Goal: Information Seeking & Learning: Learn about a topic

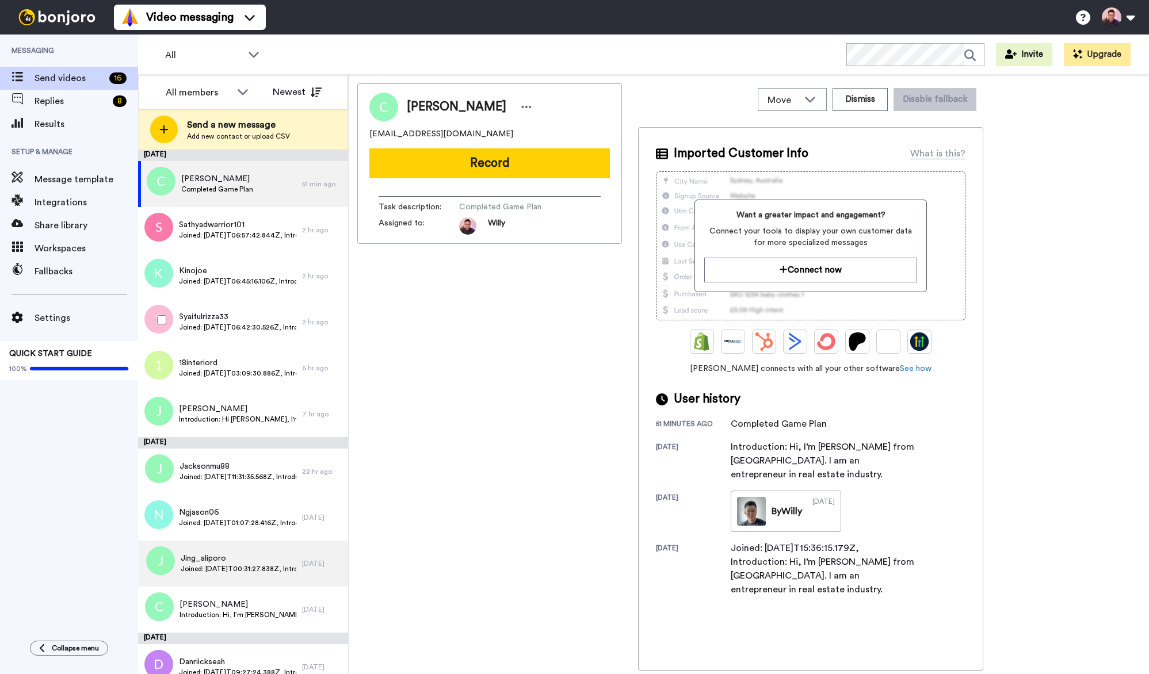
scroll to position [246, 0]
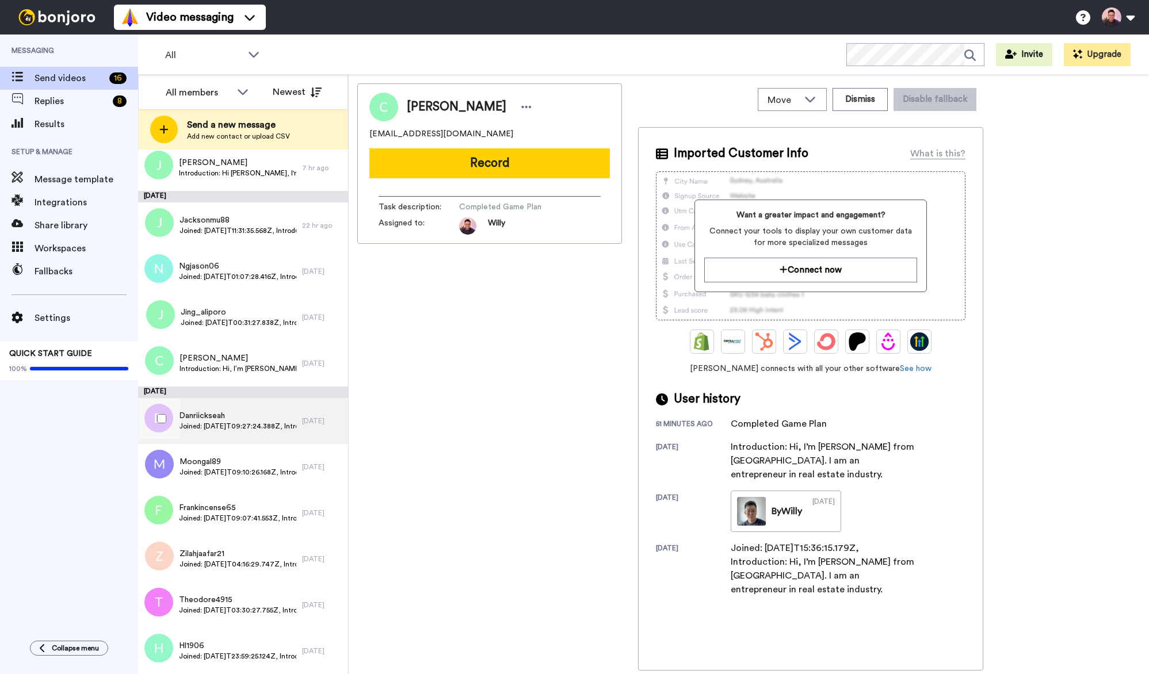
click at [251, 420] on span "Danriickseah" at bounding box center [237, 416] width 117 height 12
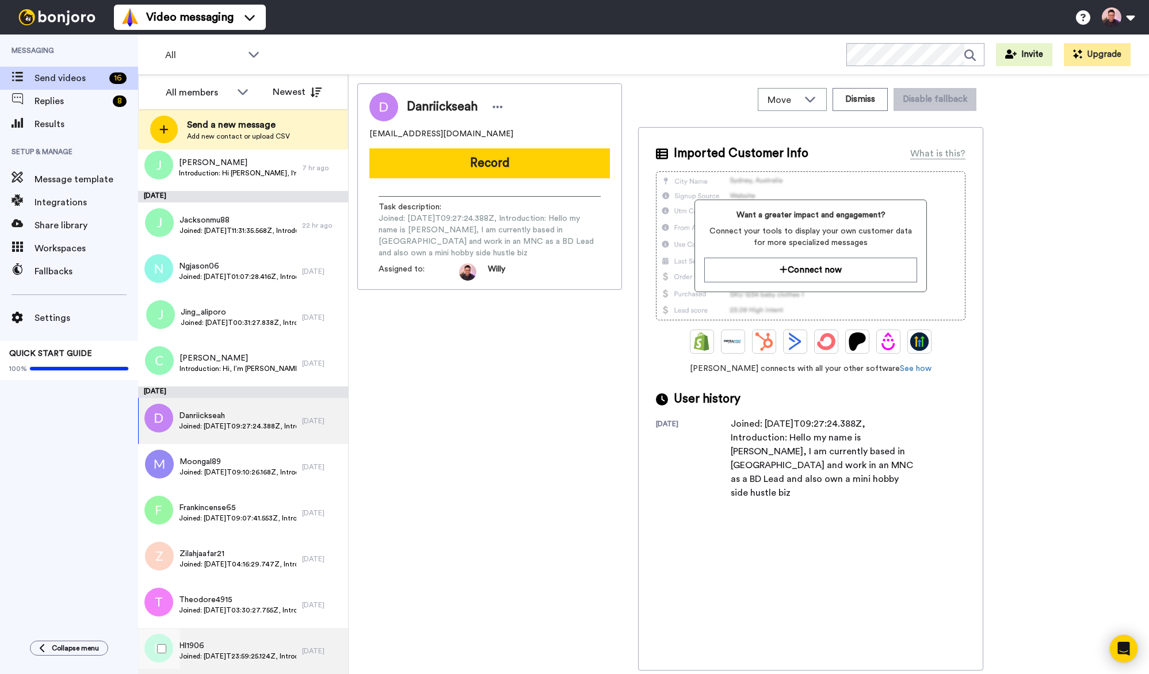
click at [260, 645] on span "Hl1906" at bounding box center [237, 647] width 117 height 12
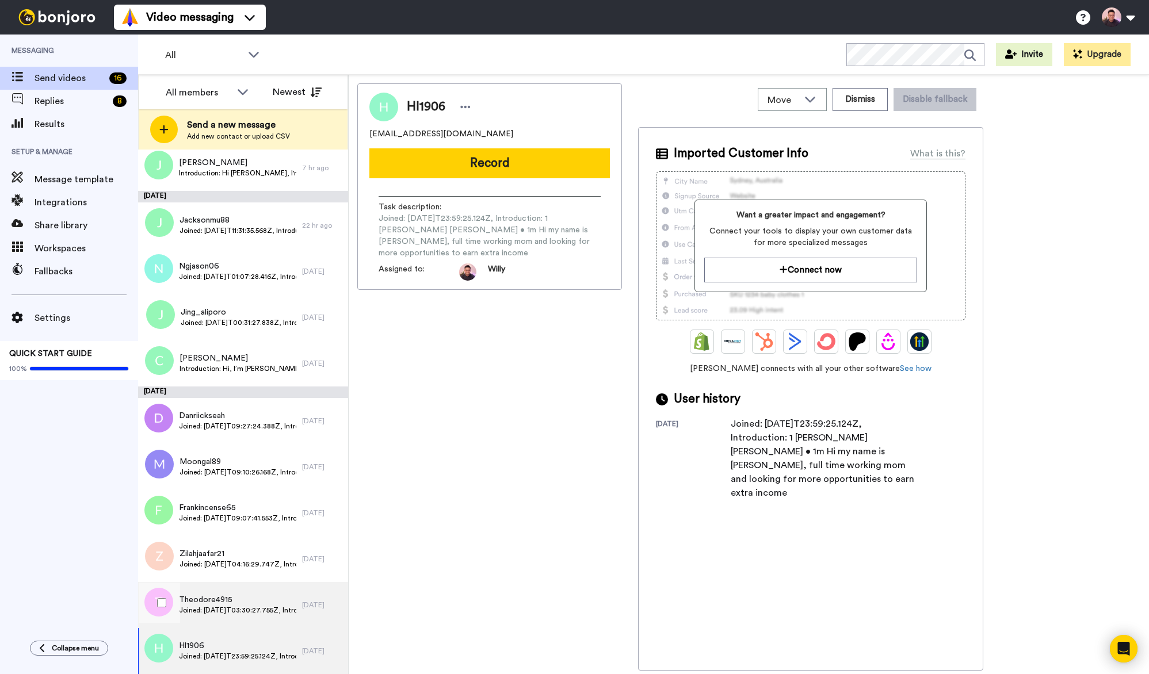
click at [243, 608] on span "Joined: [DATE]T03:30:27.755Z, Introduction: [PERSON_NAME]. Working as Sea-freig…" at bounding box center [237, 610] width 117 height 9
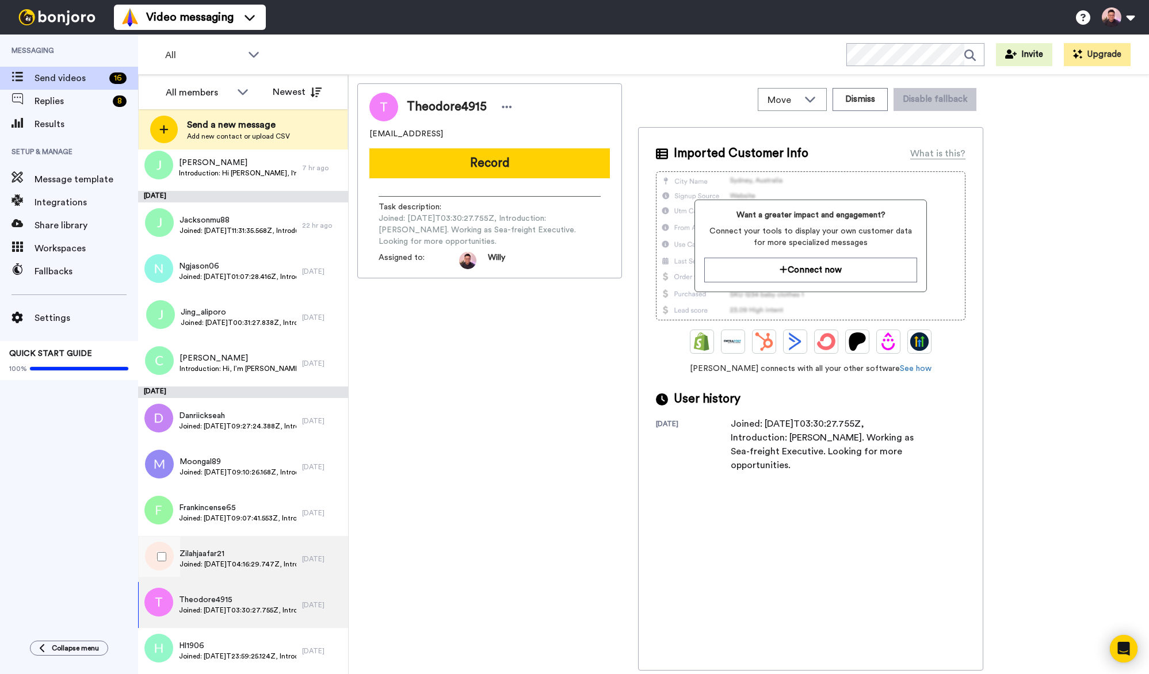
click at [254, 566] on span "Joined: [DATE]T04:16:29.747Z, Introduction: Where better is possible In pursuit…" at bounding box center [238, 564] width 117 height 9
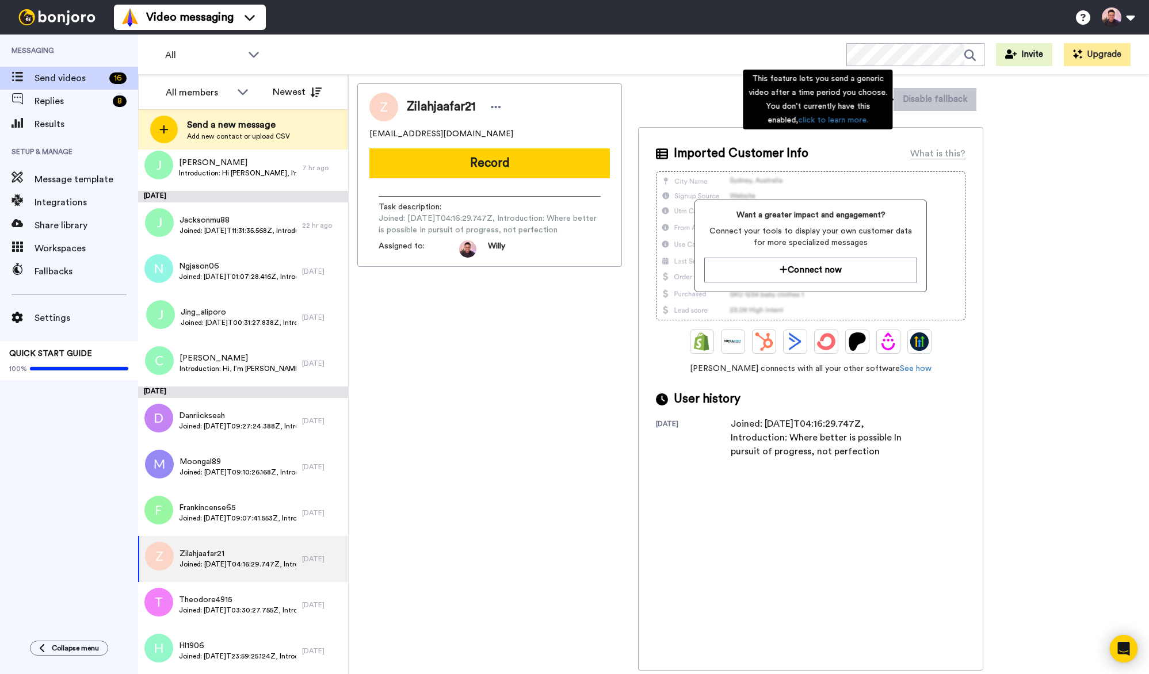
click at [868, 104] on div "This feature lets you send a generic video after a time period you choose. You …" at bounding box center [818, 100] width 150 height 60
click at [879, 94] on div "This feature lets you send a generic video after a time period you choose. You …" at bounding box center [818, 100] width 150 height 60
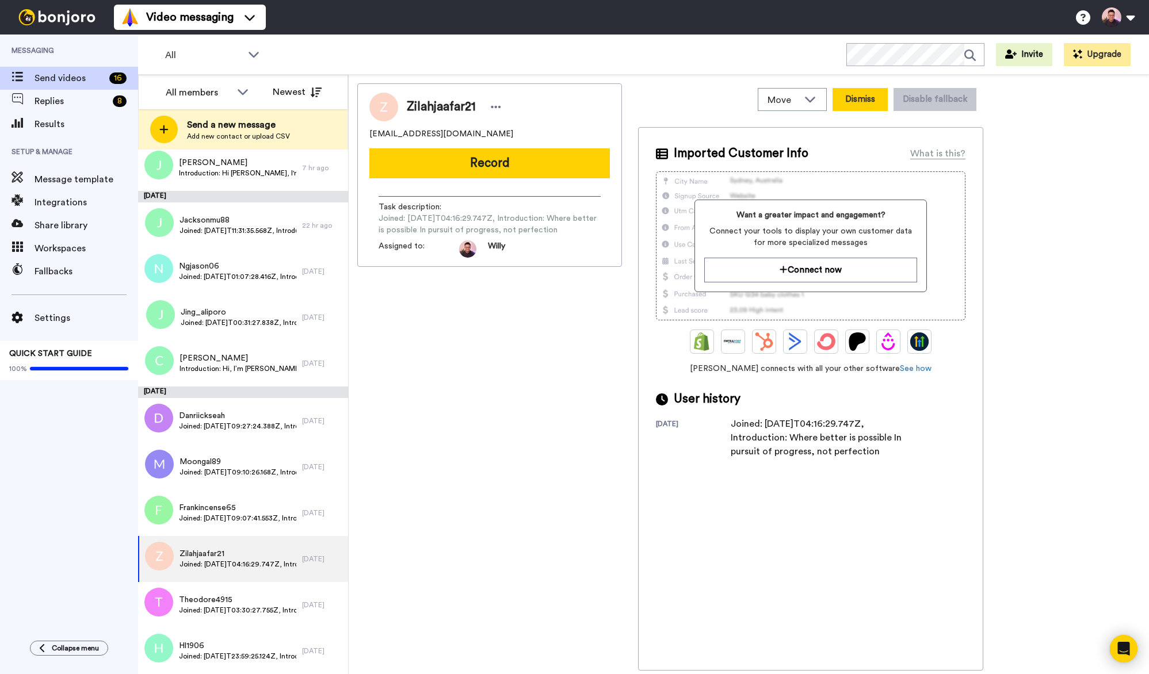
click at [867, 93] on button "Dismiss" at bounding box center [860, 99] width 55 height 23
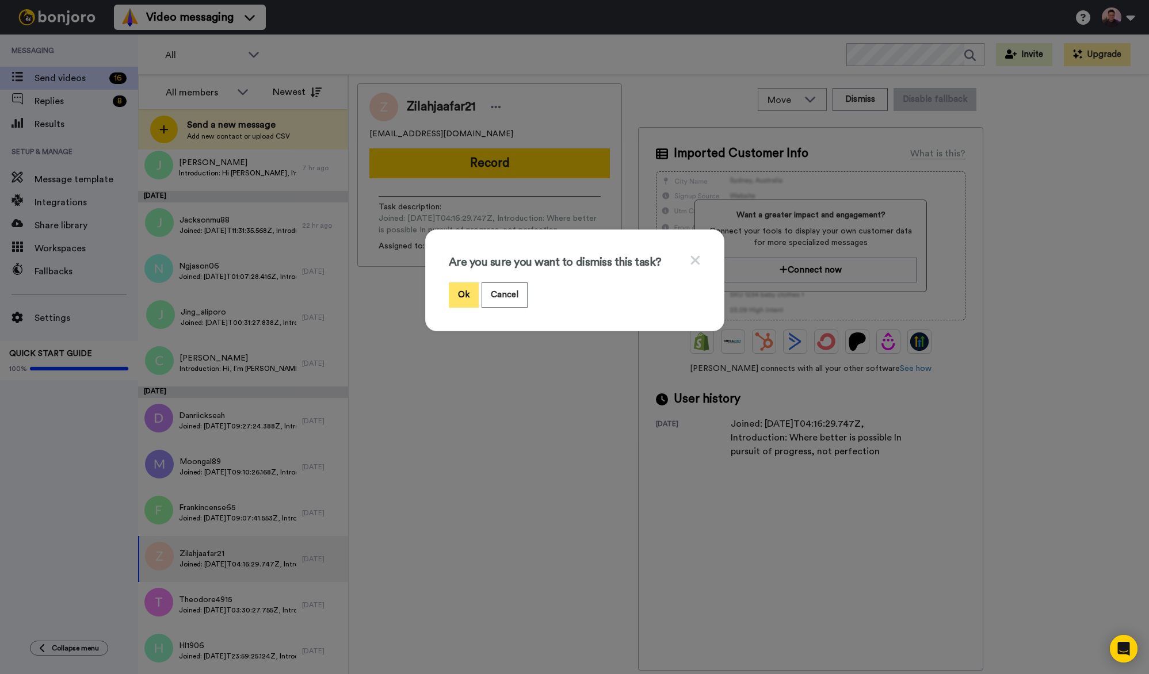
click at [451, 295] on button "Ok" at bounding box center [464, 295] width 30 height 25
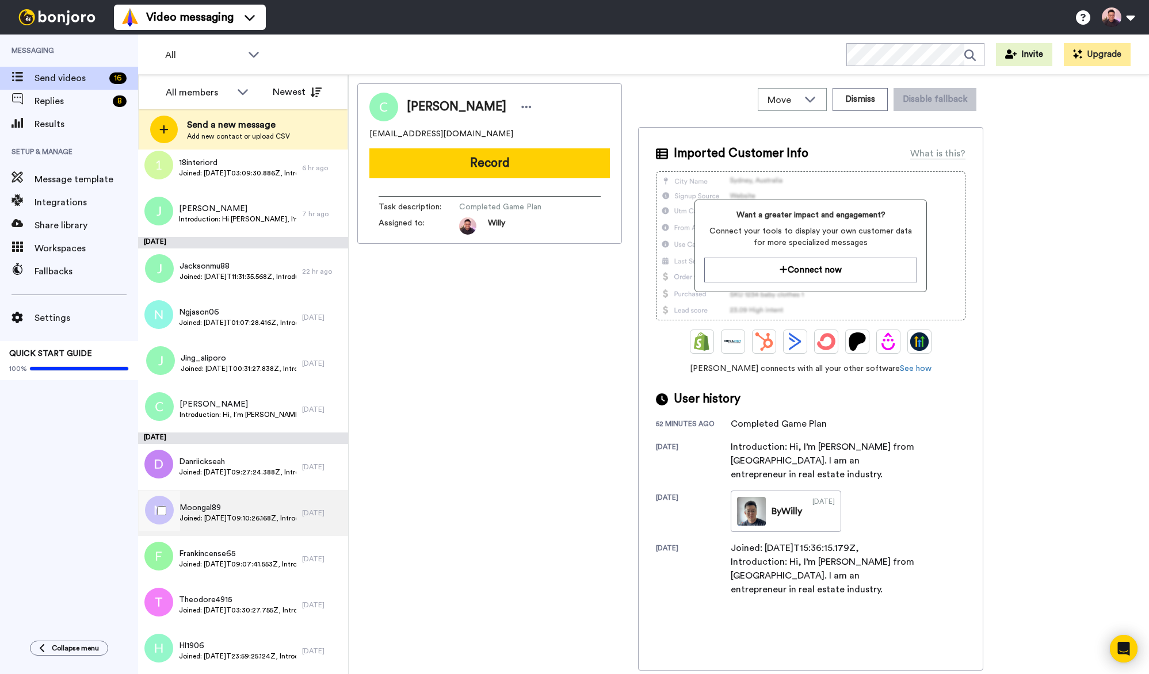
scroll to position [200, 0]
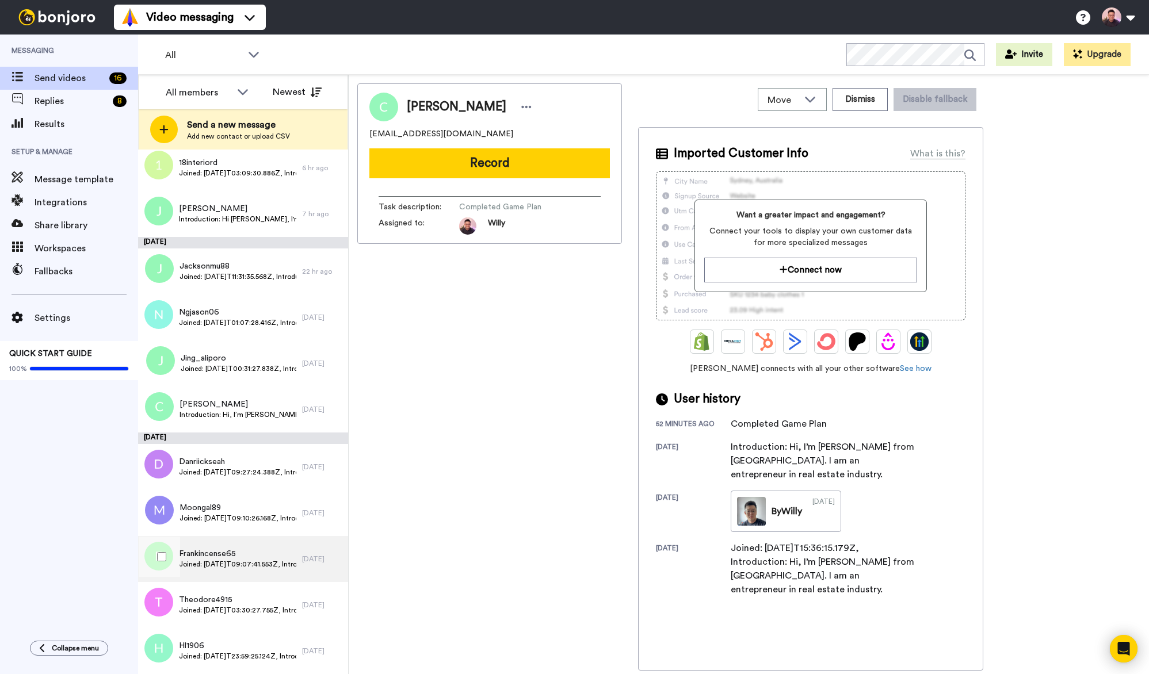
click at [231, 543] on div "Frankincense65 Joined: [DATE]T09:07:41.553Z, Introduction: Hi [PERSON_NAME], go…" at bounding box center [220, 559] width 164 height 46
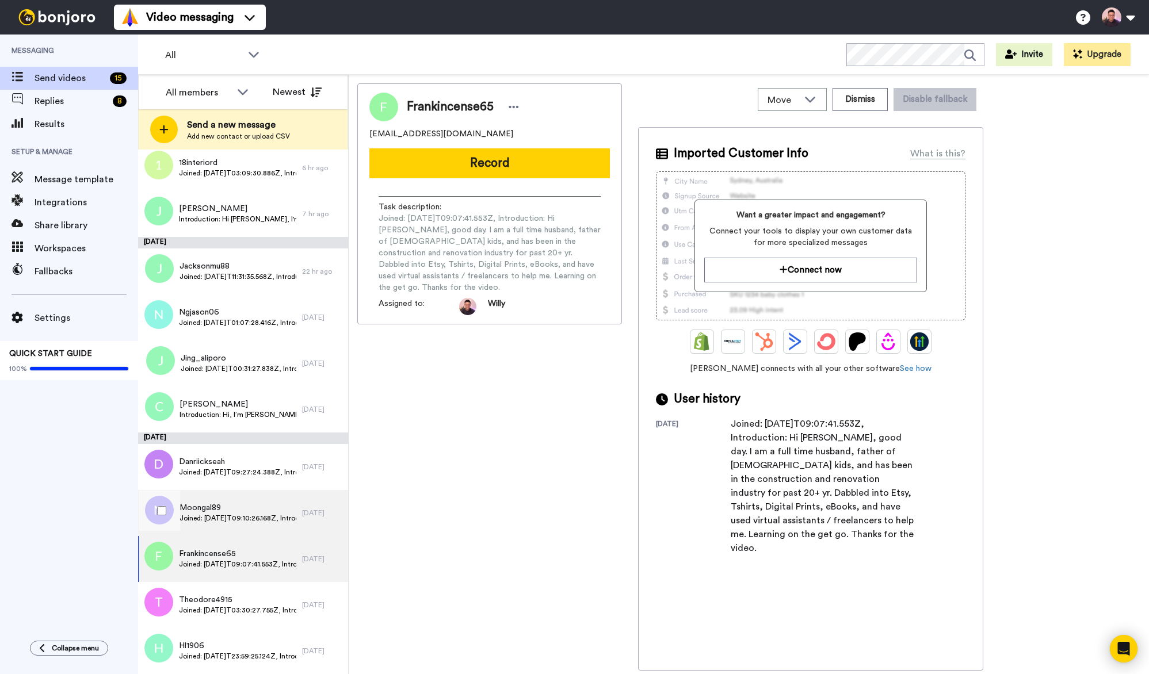
click at [254, 507] on span "Moongal89" at bounding box center [238, 508] width 117 height 12
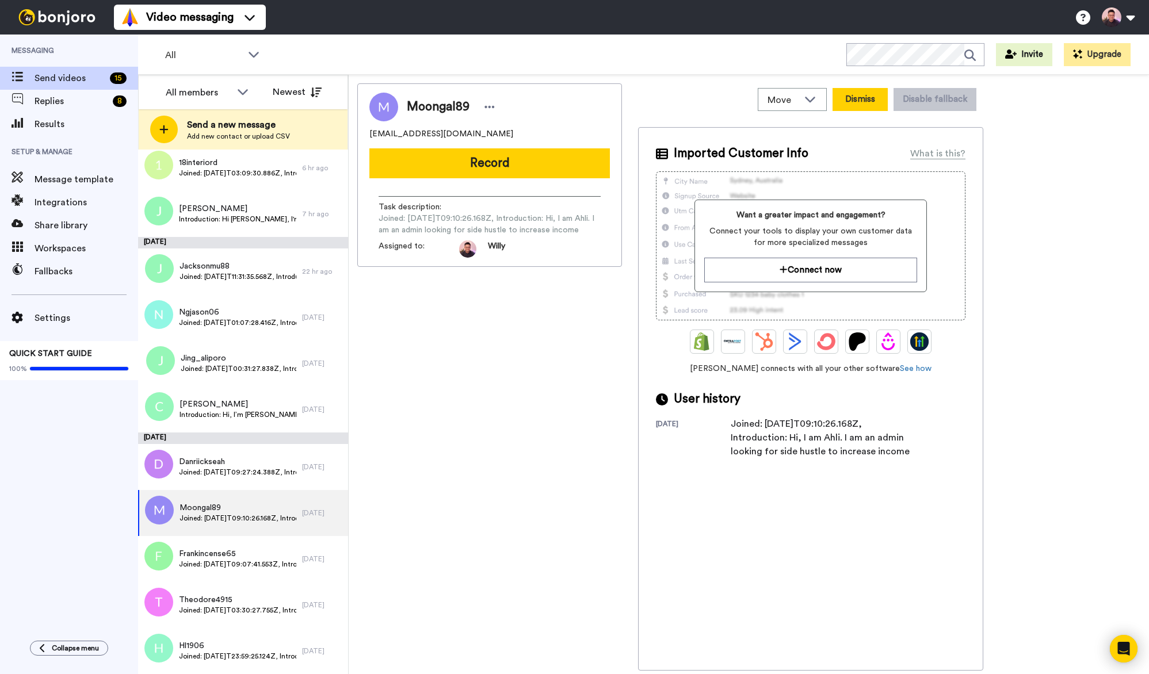
click at [880, 99] on button "Dismiss" at bounding box center [860, 99] width 55 height 23
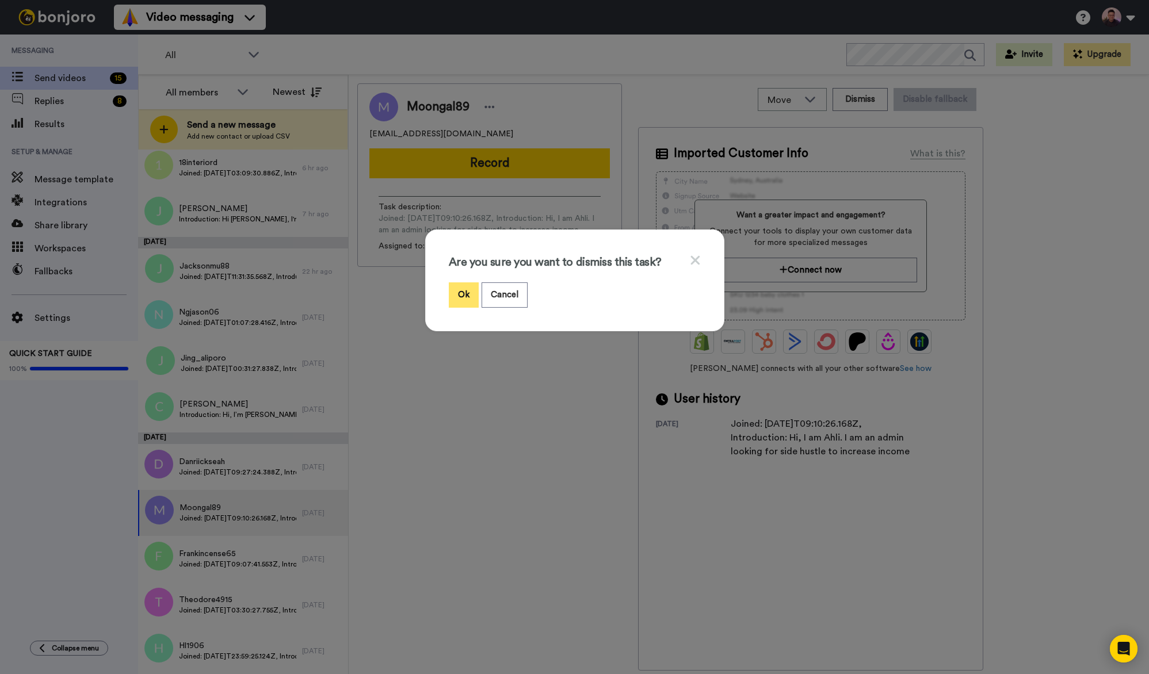
click at [460, 299] on button "Ok" at bounding box center [464, 295] width 30 height 25
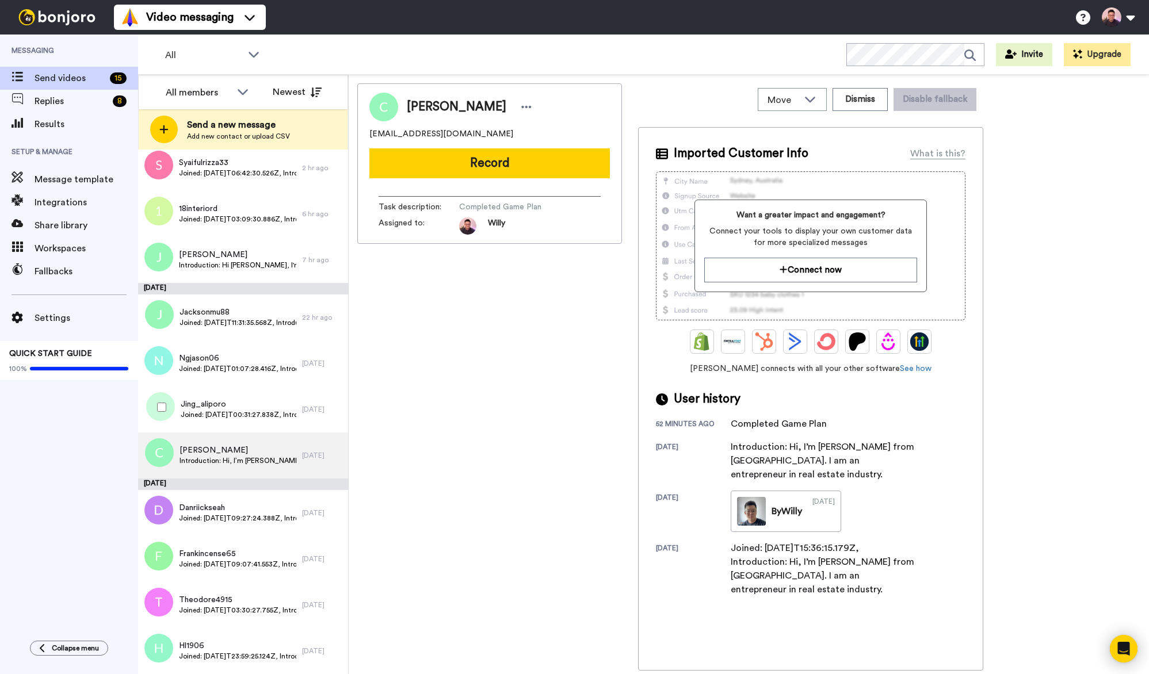
scroll to position [154, 0]
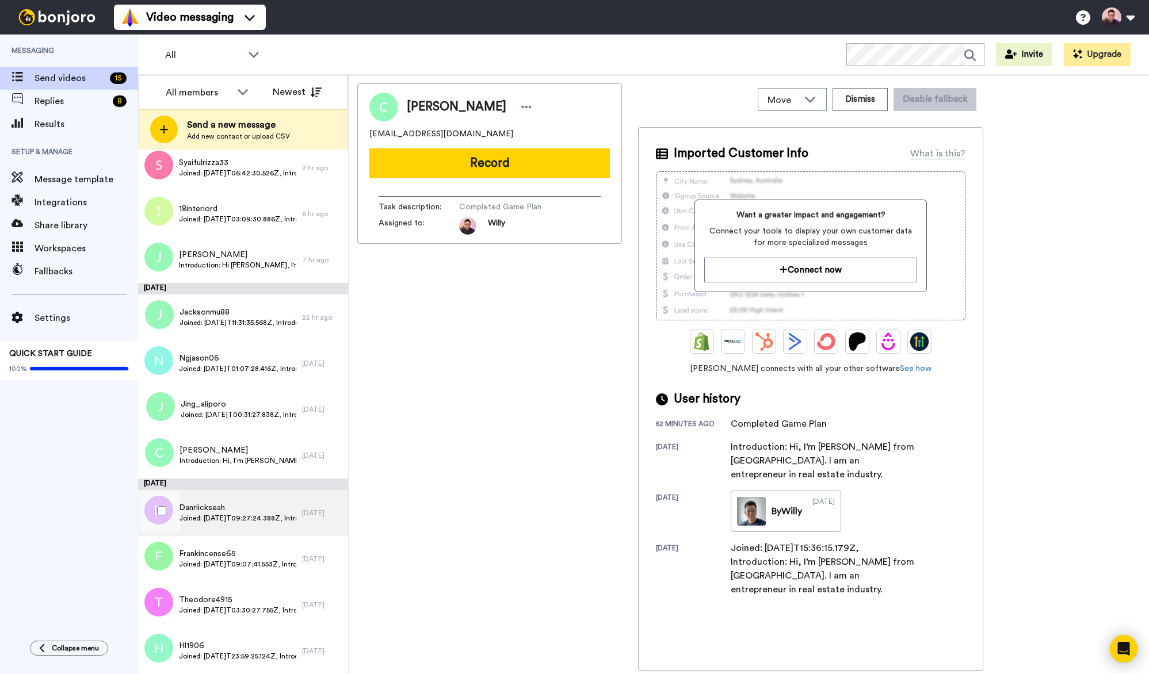
click at [251, 507] on span "Danriickseah" at bounding box center [237, 508] width 117 height 12
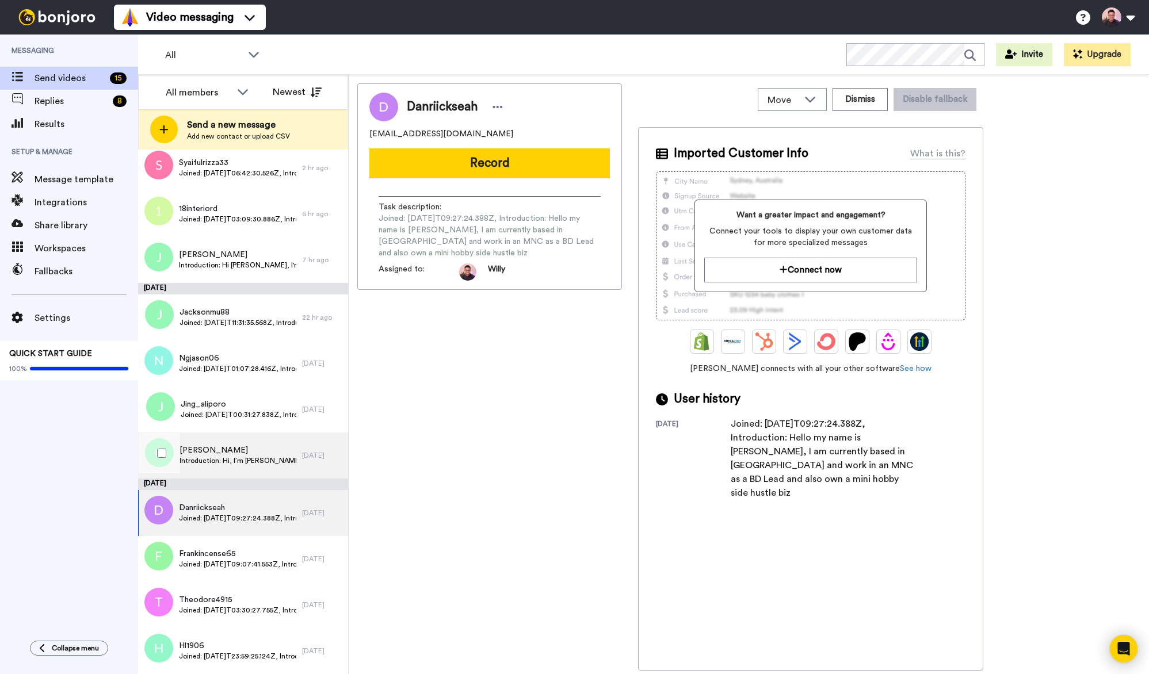
click at [221, 448] on span "[PERSON_NAME]" at bounding box center [238, 451] width 117 height 12
